Goal: Task Accomplishment & Management: Use online tool/utility

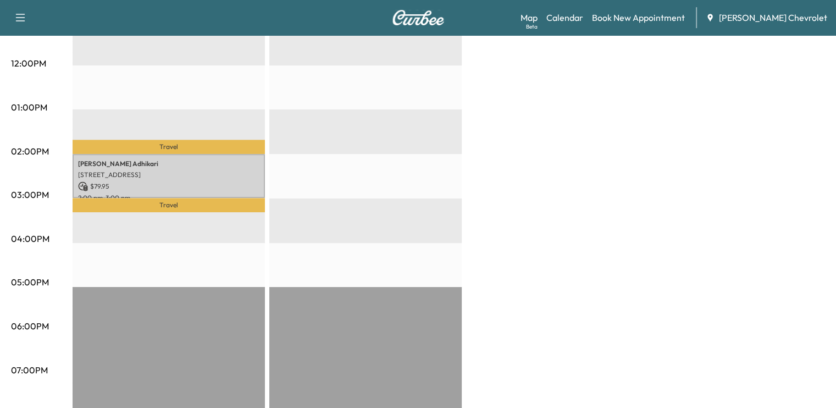
scroll to position [459, 0]
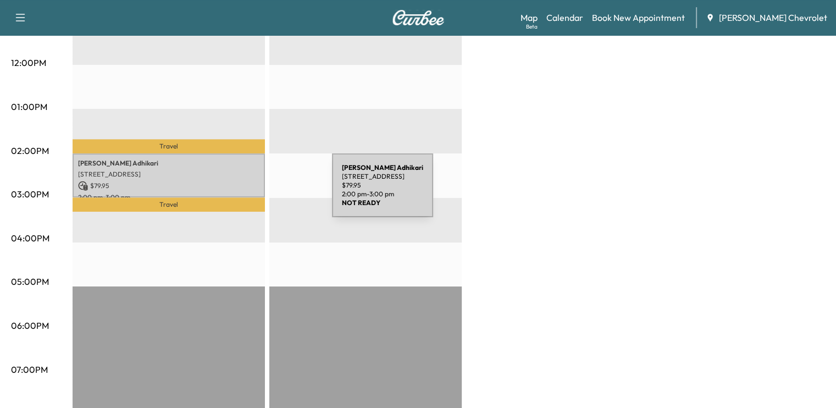
click at [246, 193] on p "2:00 pm - 3:00 pm" at bounding box center [168, 197] width 181 height 9
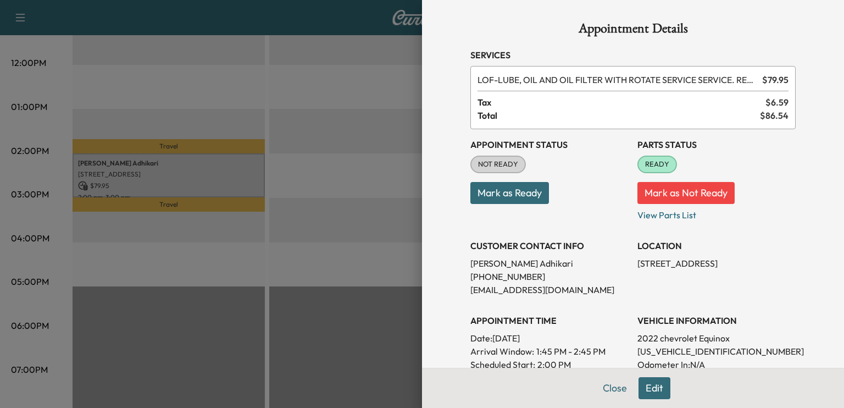
click at [524, 198] on button "Mark as Ready" at bounding box center [509, 193] width 79 height 22
click at [599, 385] on button "Close" at bounding box center [615, 388] width 38 height 22
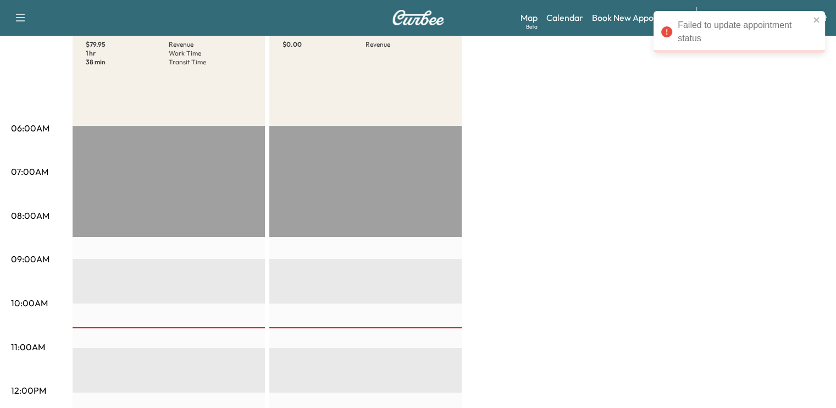
scroll to position [0, 0]
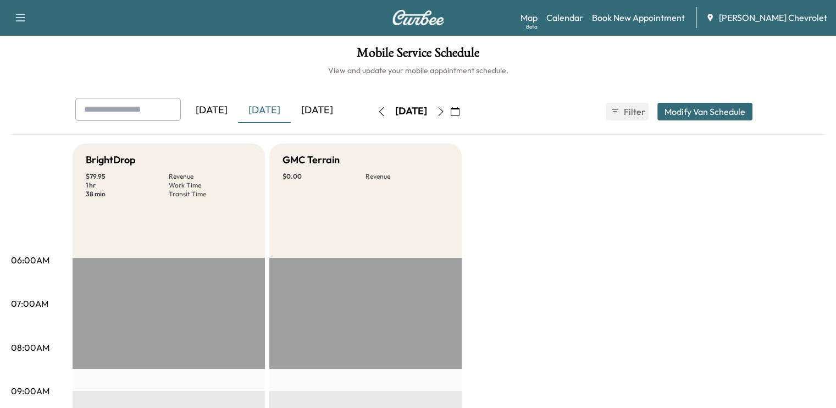
click at [291, 113] on div "[DATE]" at bounding box center [317, 110] width 53 height 25
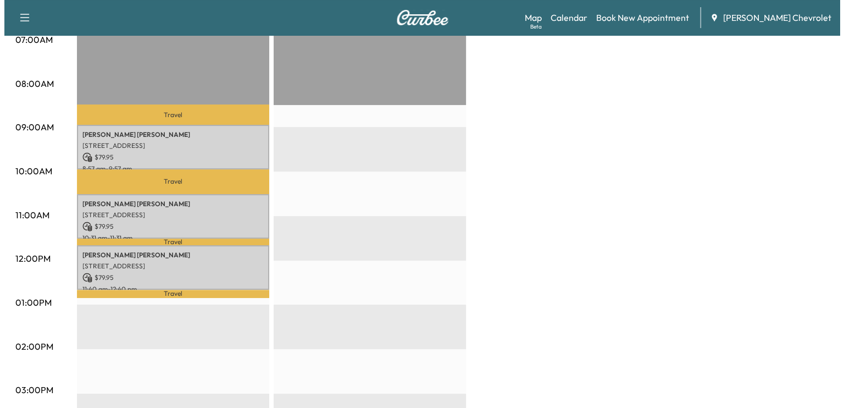
scroll to position [257, 0]
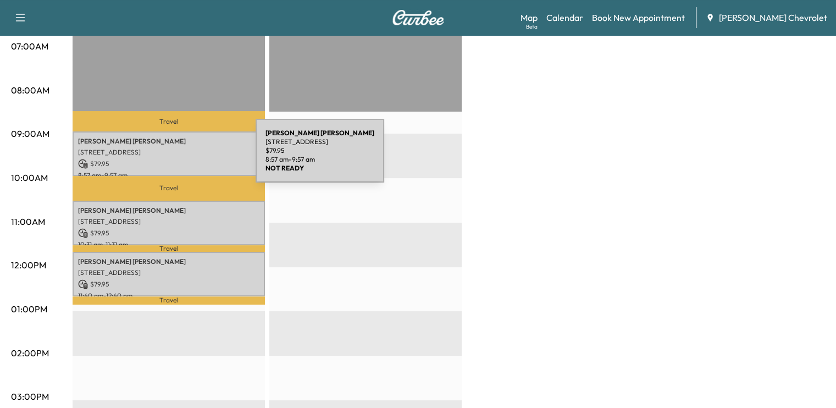
click at [173, 159] on p "$ 79.95" at bounding box center [168, 164] width 181 height 10
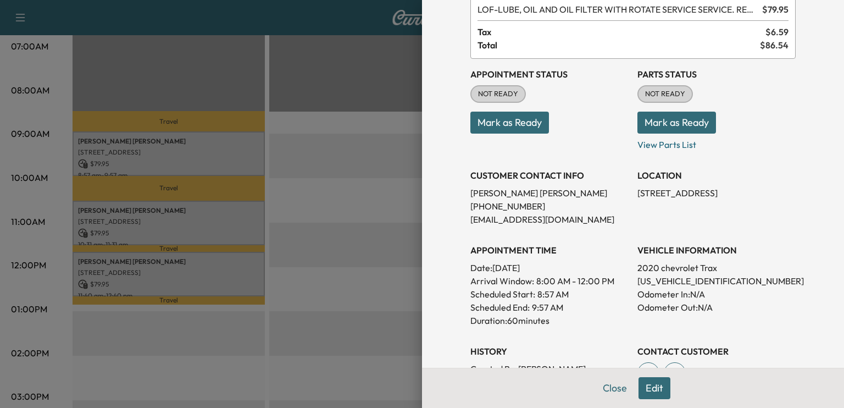
scroll to position [0, 0]
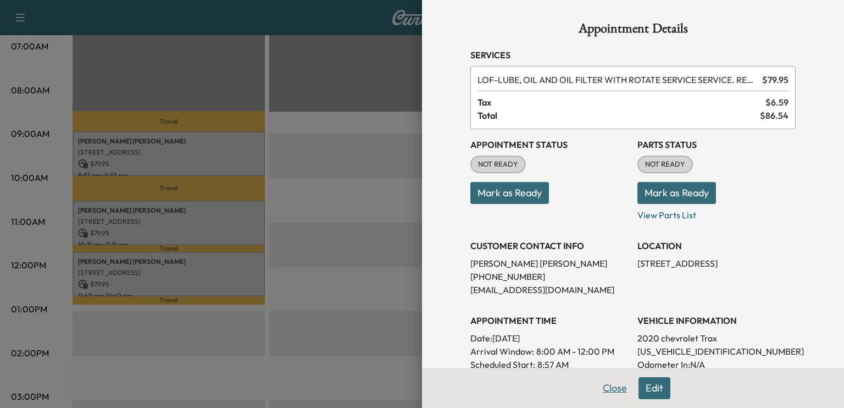
click at [597, 382] on button "Close" at bounding box center [615, 388] width 38 height 22
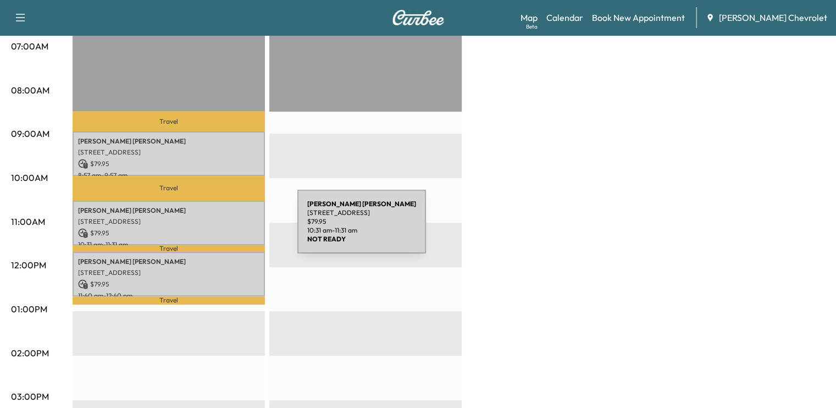
click at [215, 228] on p "$ 79.95" at bounding box center [168, 233] width 181 height 10
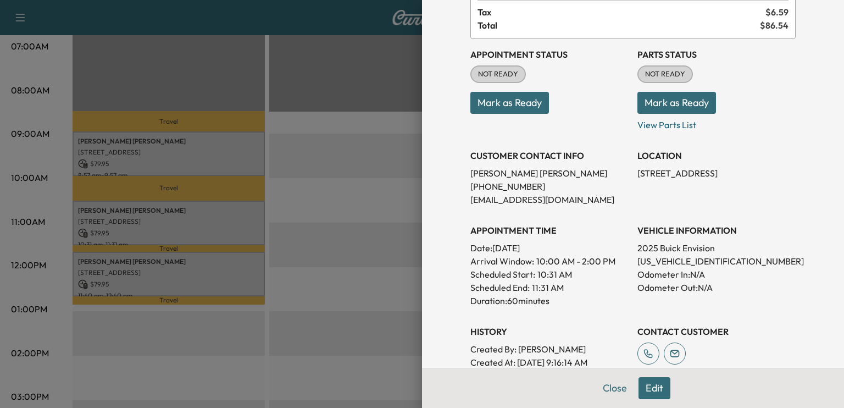
scroll to position [91, 0]
click at [604, 386] on button "Close" at bounding box center [615, 388] width 38 height 22
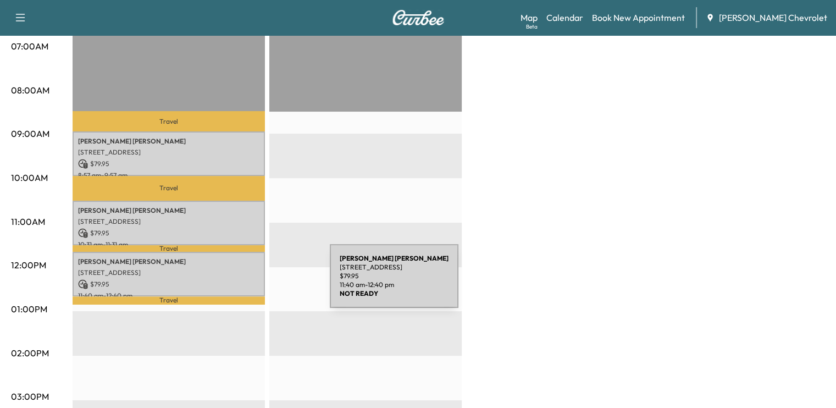
click at [247, 282] on p "$ 79.95" at bounding box center [168, 284] width 181 height 10
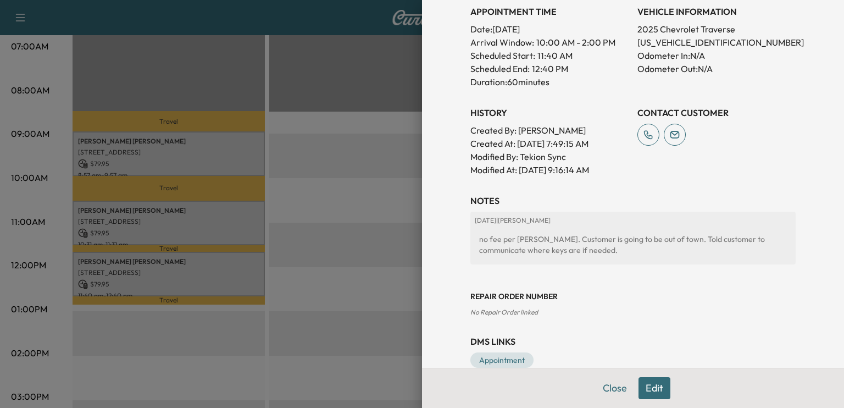
scroll to position [330, 0]
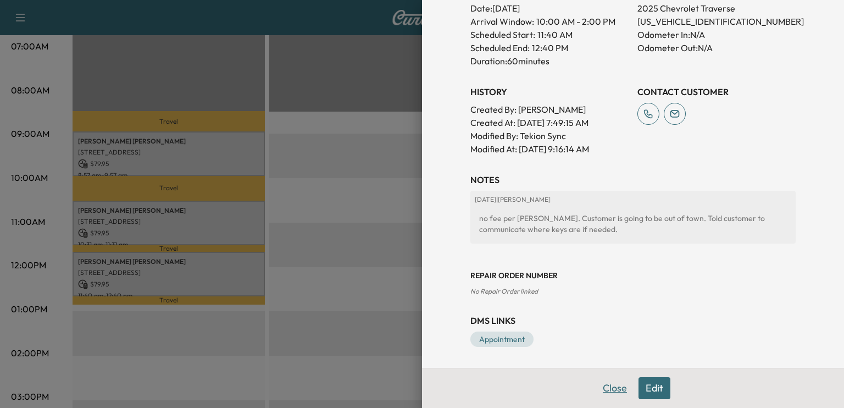
click at [604, 386] on button "Close" at bounding box center [615, 388] width 38 height 22
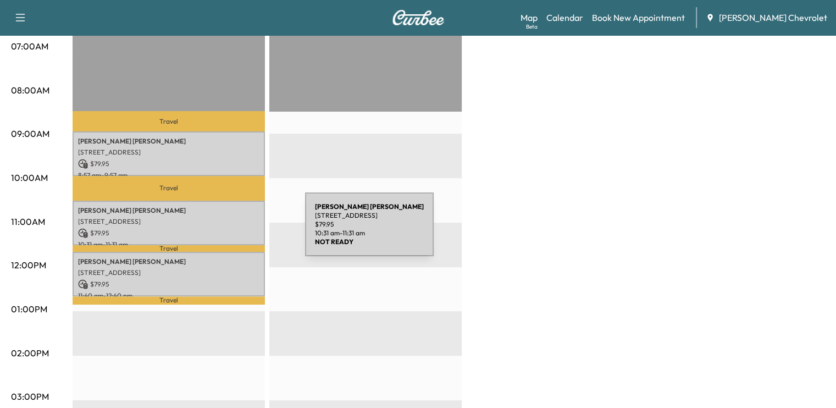
click at [223, 231] on p "$ 79.95" at bounding box center [168, 233] width 181 height 10
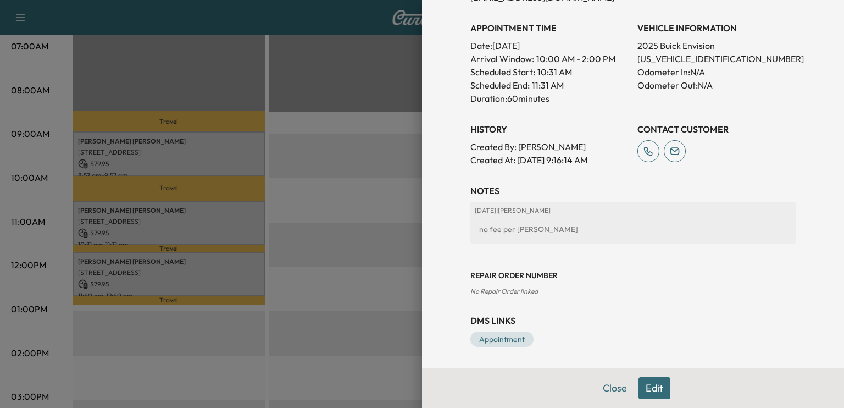
scroll to position [0, 0]
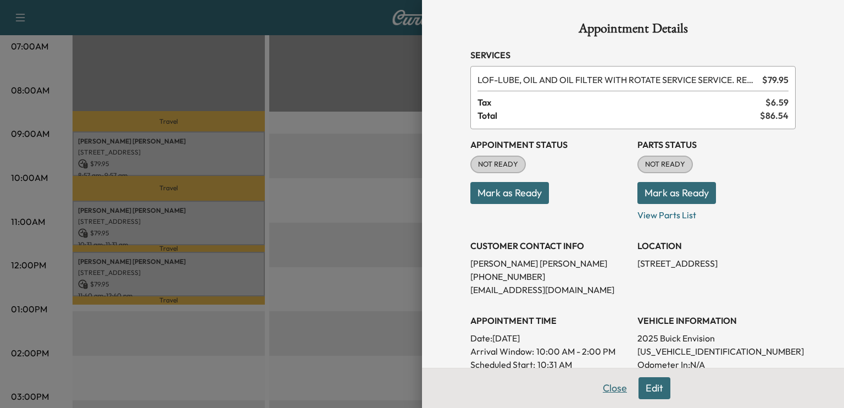
click at [615, 397] on button "Close" at bounding box center [615, 388] width 38 height 22
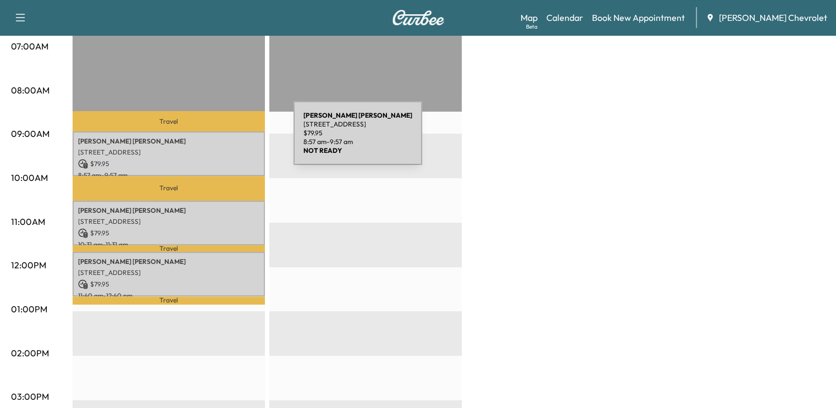
click at [211, 139] on p "Deanna Smith" at bounding box center [168, 141] width 181 height 9
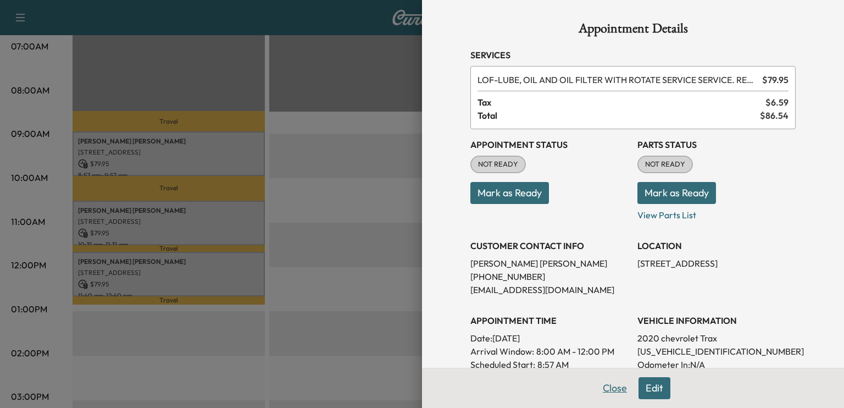
click at [612, 387] on button "Close" at bounding box center [615, 388] width 38 height 22
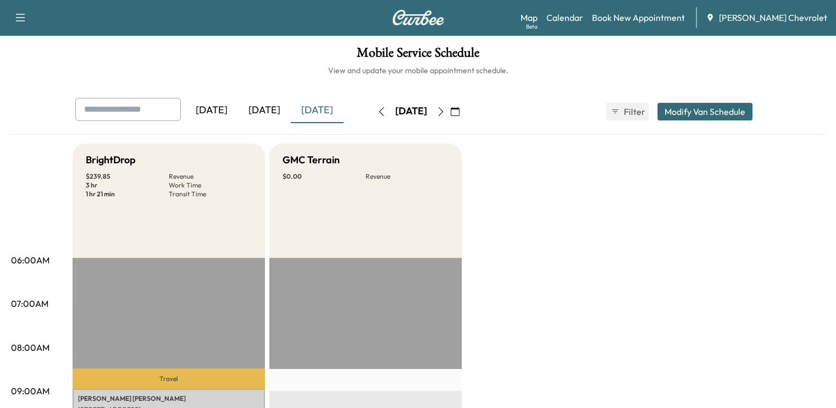
click at [377, 107] on icon "button" at bounding box center [381, 111] width 9 height 9
